Goal: Transaction & Acquisition: Purchase product/service

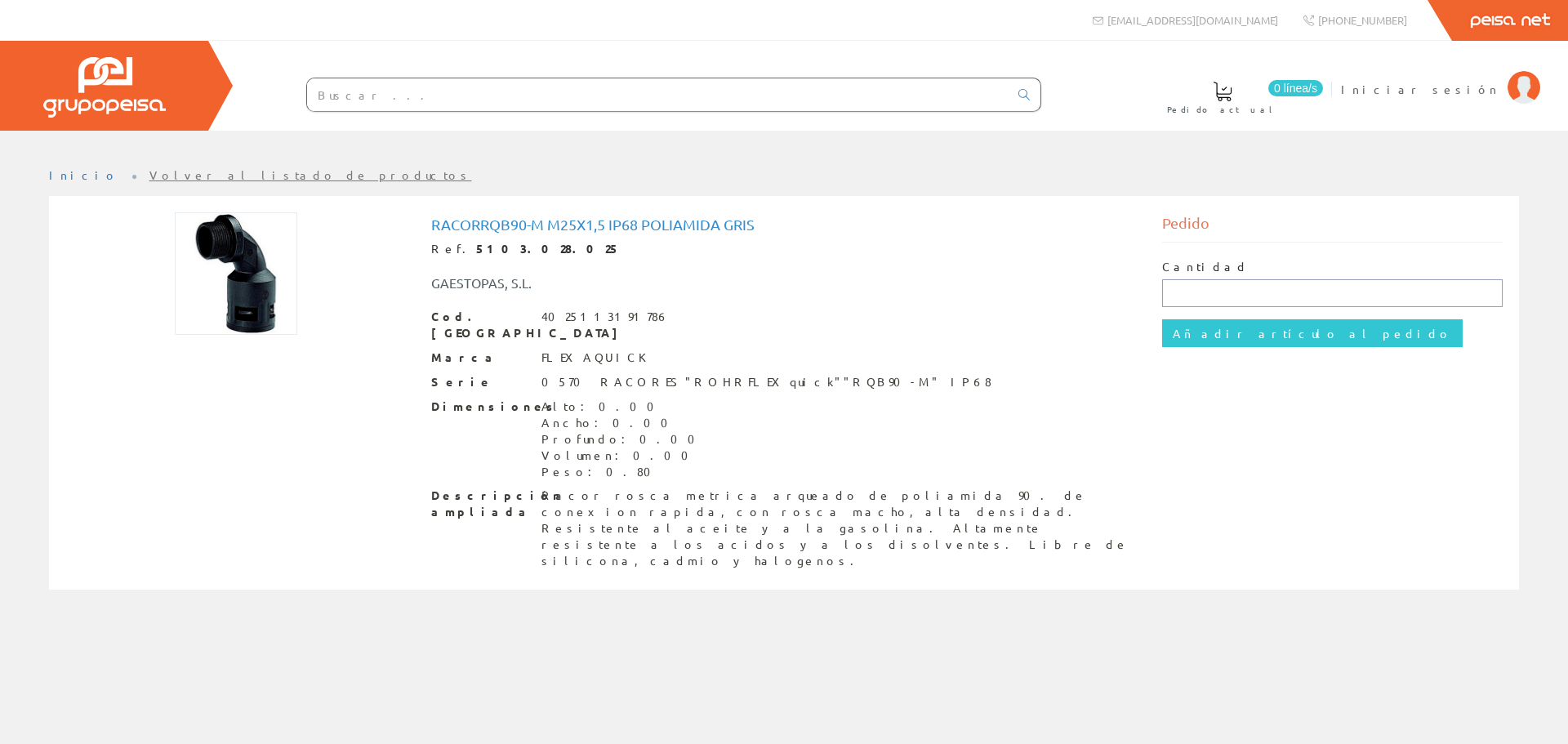
click at [1235, 298] on input "text" at bounding box center [1332, 293] width 342 height 27
type input "1"
click at [1223, 331] on input "Añadir artículo al pedido" at bounding box center [1311, 333] width 300 height 27
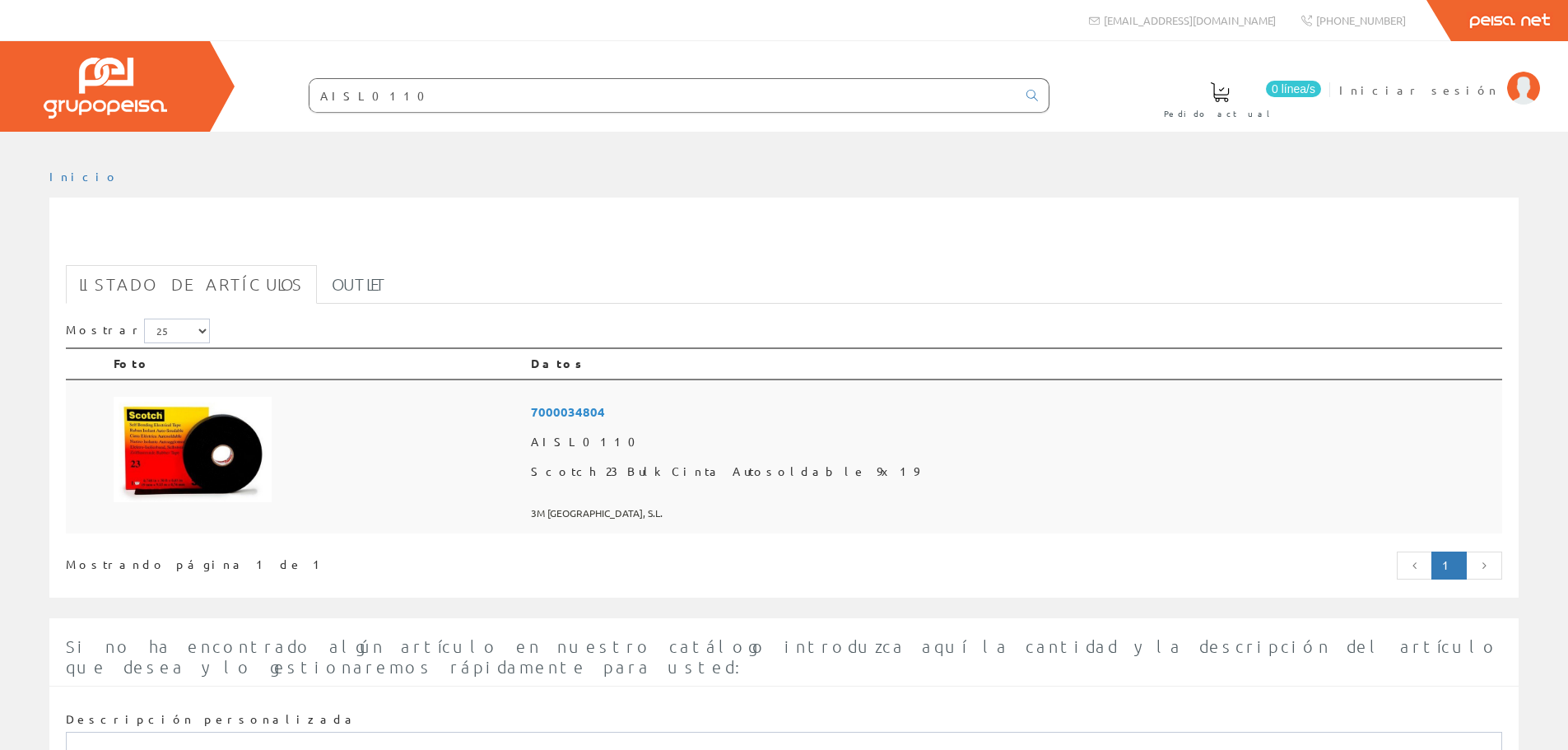
click at [781, 415] on span "7000034804" at bounding box center [1012, 411] width 965 height 30
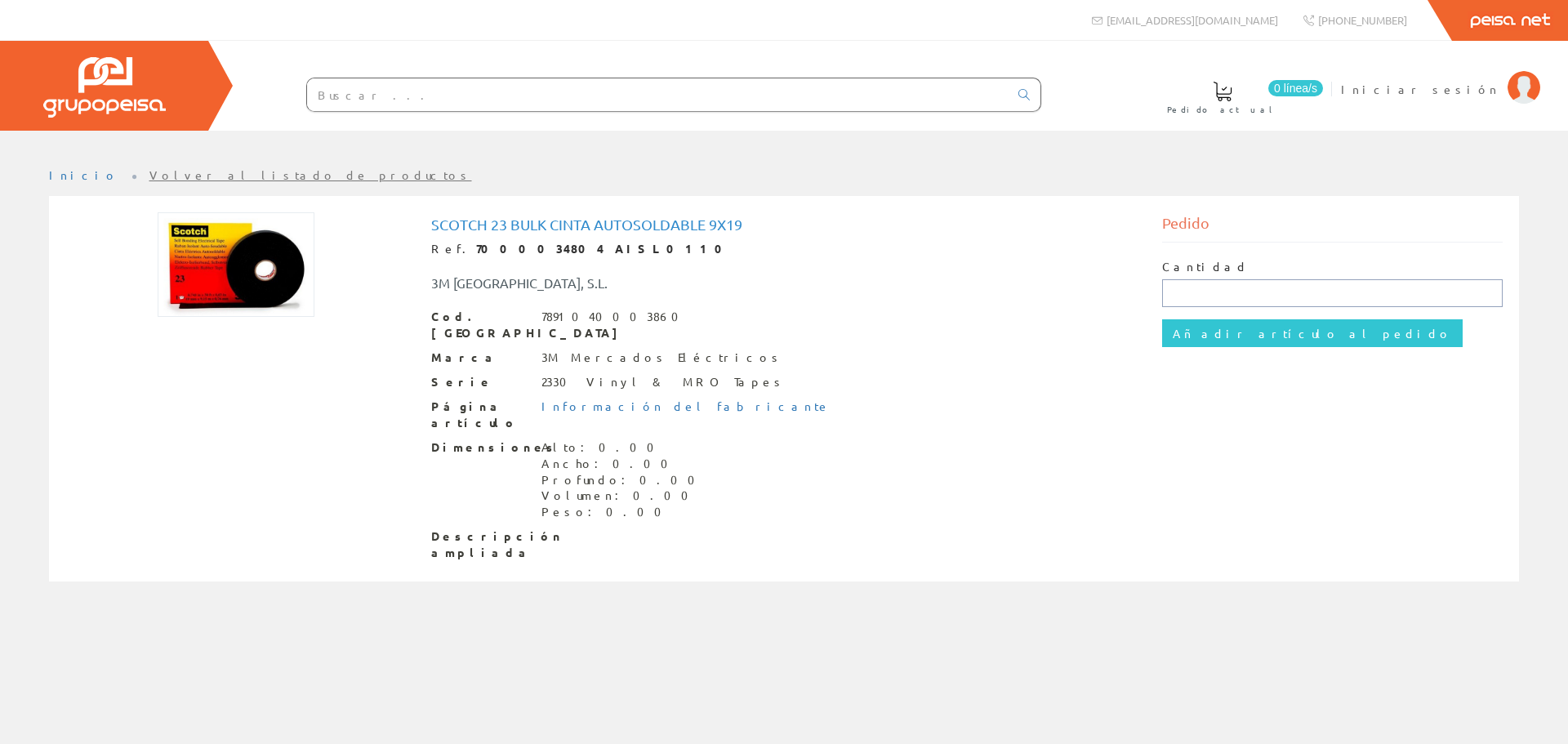
click at [1197, 306] on input "text" at bounding box center [1332, 293] width 342 height 27
type input "1"
click at [1187, 335] on input "Añadir artículo al pedido" at bounding box center [1311, 333] width 300 height 27
